Goal: Navigation & Orientation: Find specific page/section

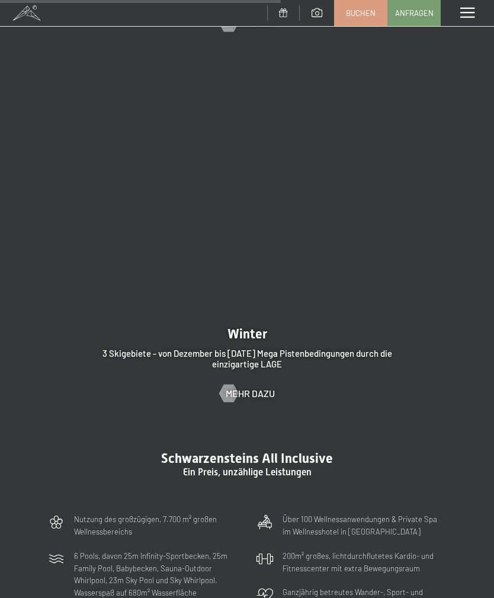
scroll to position [2523, 0]
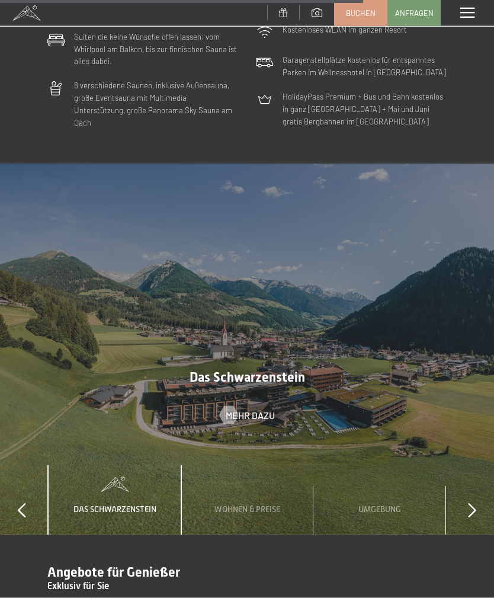
click at [471, 503] on icon at bounding box center [472, 510] width 8 height 15
click at [476, 503] on icon at bounding box center [472, 510] width 8 height 15
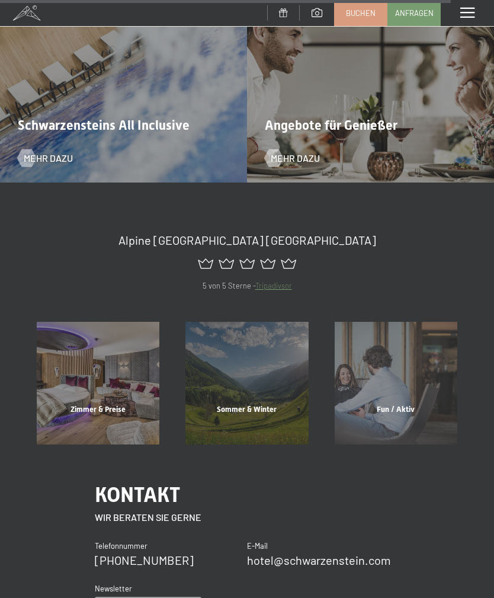
scroll to position [4169, 0]
click at [105, 406] on span "Zimmer & Preise" at bounding box center [98, 410] width 55 height 9
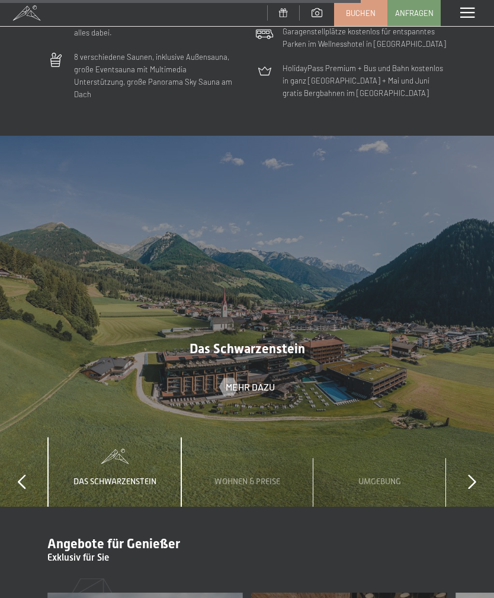
scroll to position [3306, 0]
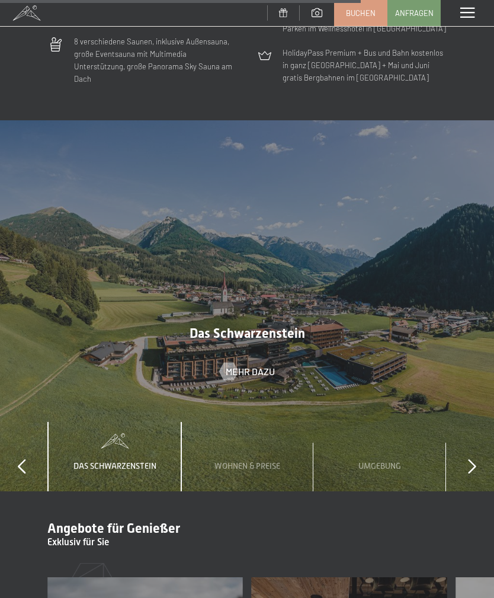
click at [475, 459] on icon at bounding box center [472, 466] width 8 height 15
click at [470, 459] on icon at bounding box center [472, 466] width 8 height 15
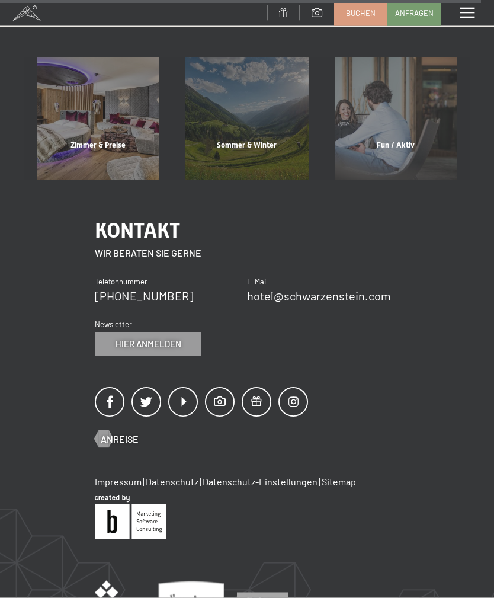
scroll to position [4442, 0]
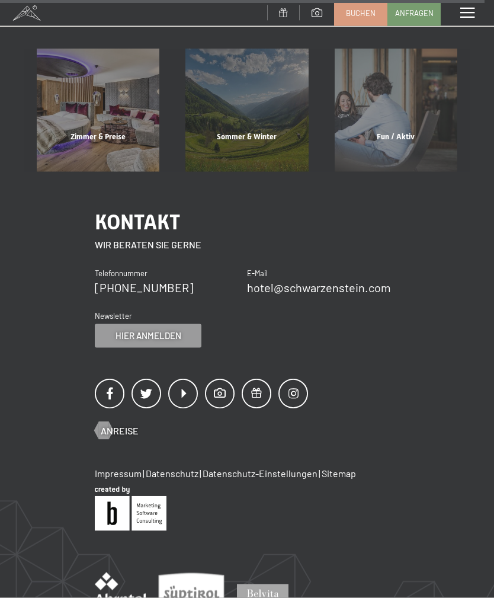
click at [327, 372] on div at bounding box center [247, 391] width 305 height 38
click at [133, 467] on link "Impressum" at bounding box center [118, 472] width 47 height 11
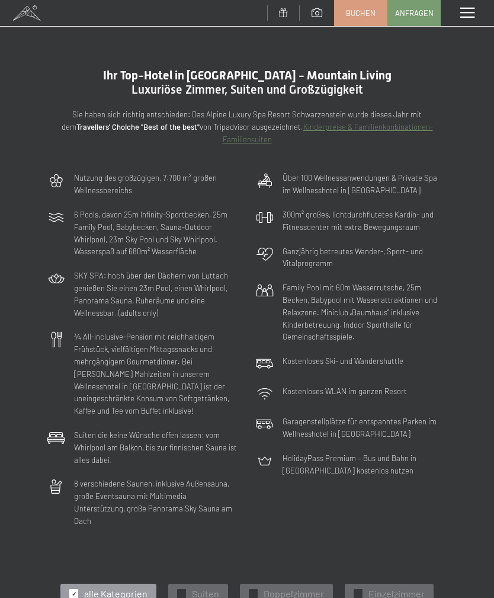
click at [195, 588] on span "Suiten" at bounding box center [205, 594] width 27 height 13
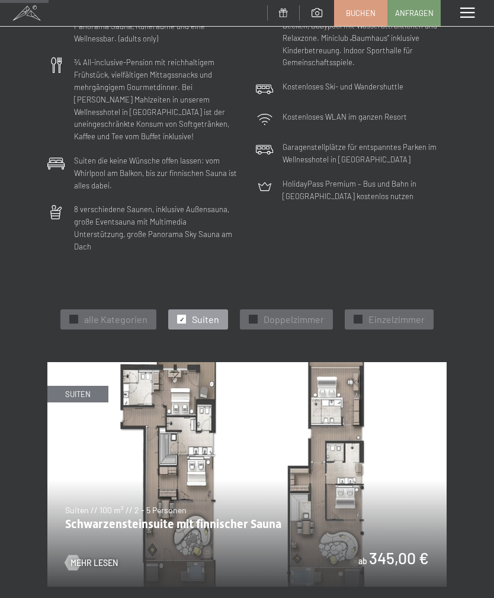
scroll to position [248, 0]
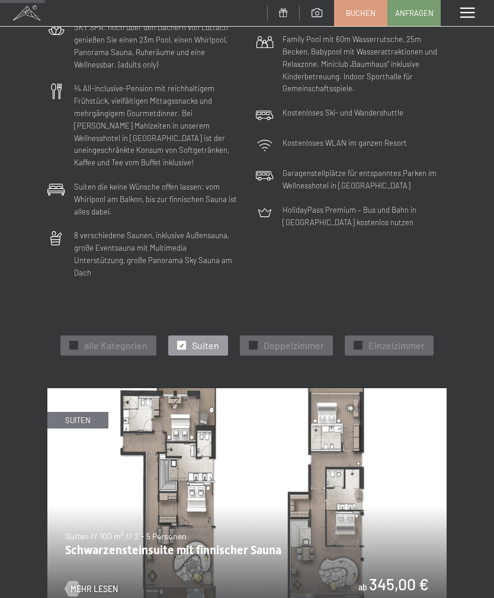
click at [374, 461] on img at bounding box center [247, 500] width 400 height 225
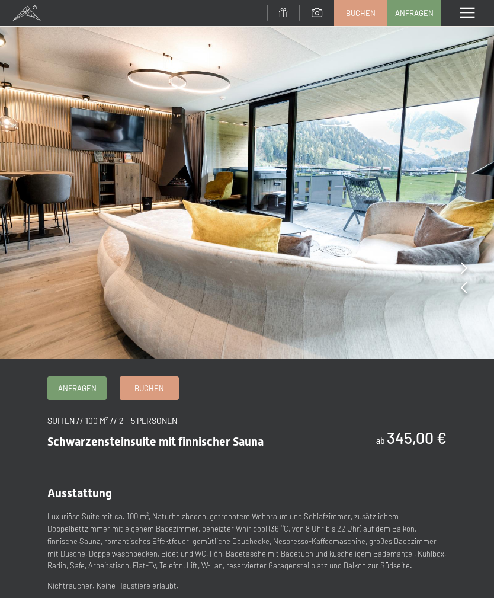
click at [464, 291] on icon at bounding box center [464, 288] width 7 height 12
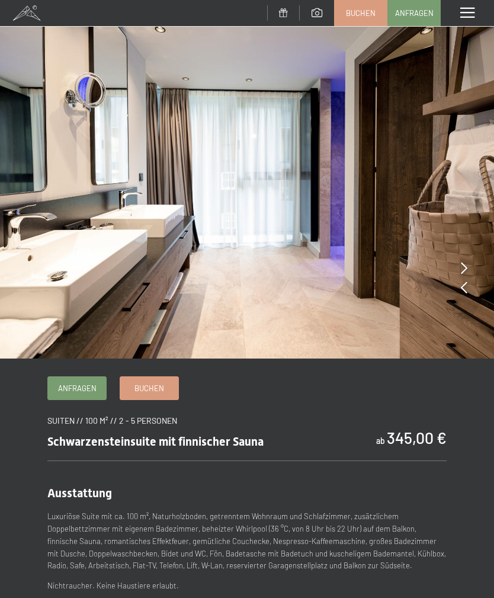
click at [462, 289] on icon at bounding box center [464, 288] width 7 height 12
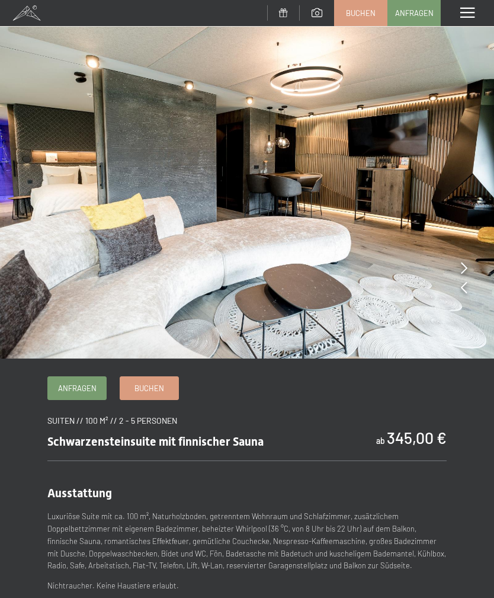
click at [465, 291] on icon at bounding box center [464, 288] width 7 height 12
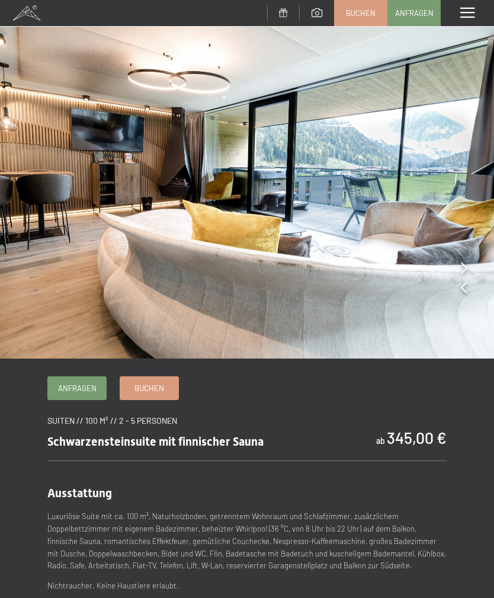
click at [467, 291] on icon at bounding box center [464, 288] width 7 height 12
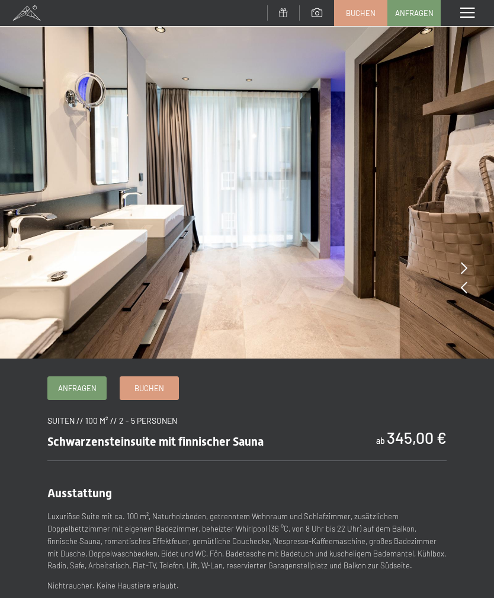
click at [473, 291] on img at bounding box center [247, 179] width 494 height 359
